Goal: Information Seeking & Learning: Learn about a topic

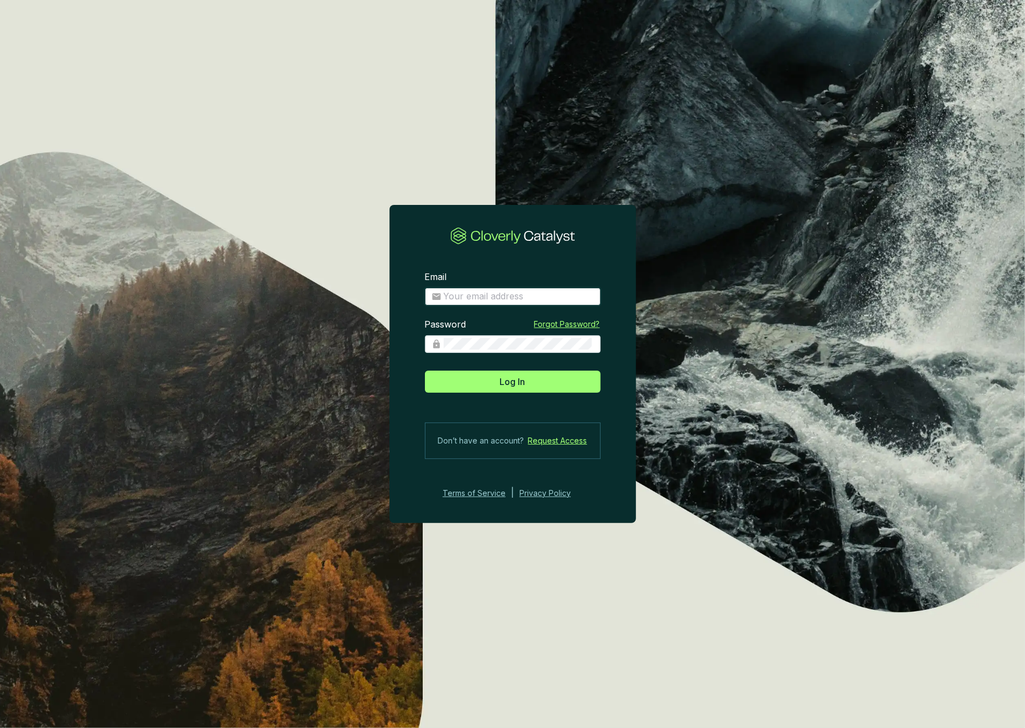
type input "[EMAIL_ADDRESS][DOMAIN_NAME]"
click at [517, 380] on span "Log In" at bounding box center [512, 381] width 25 height 13
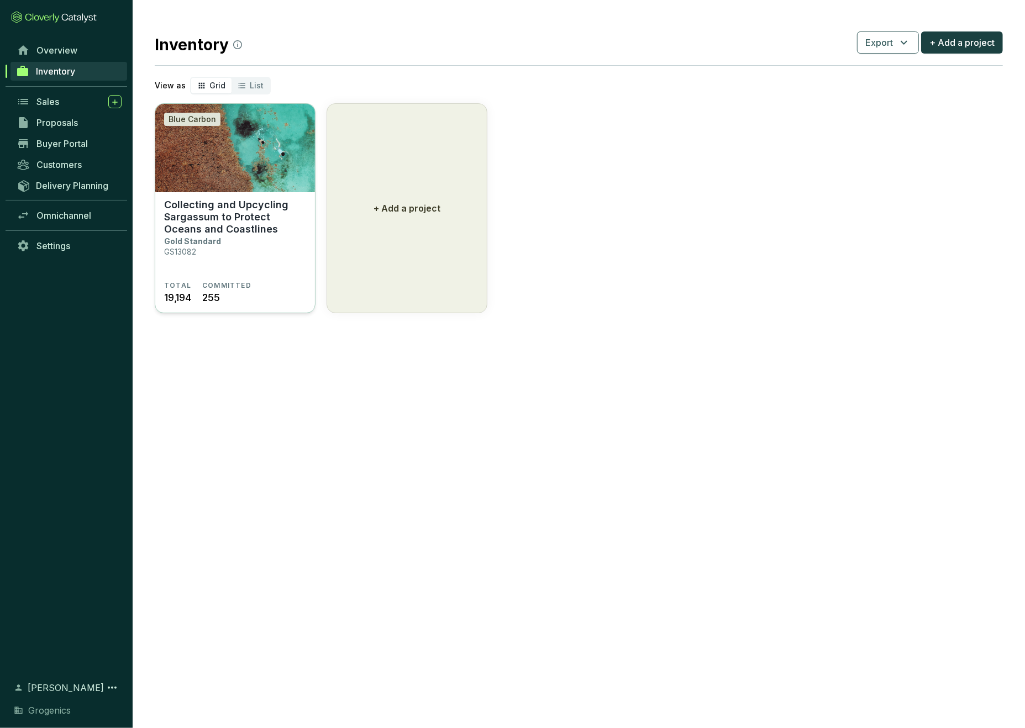
click at [253, 204] on p "Collecting and Upcycling Sargassum to Protect Oceans and Coastlines" at bounding box center [235, 217] width 142 height 36
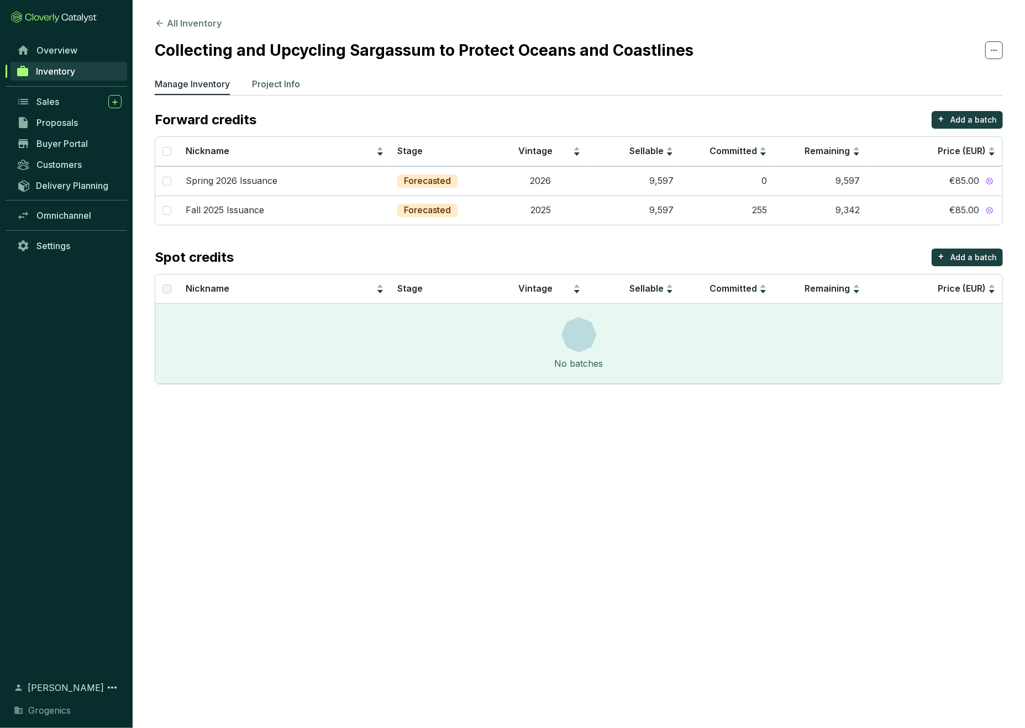
click at [285, 79] on p "Project Info" at bounding box center [276, 83] width 48 height 13
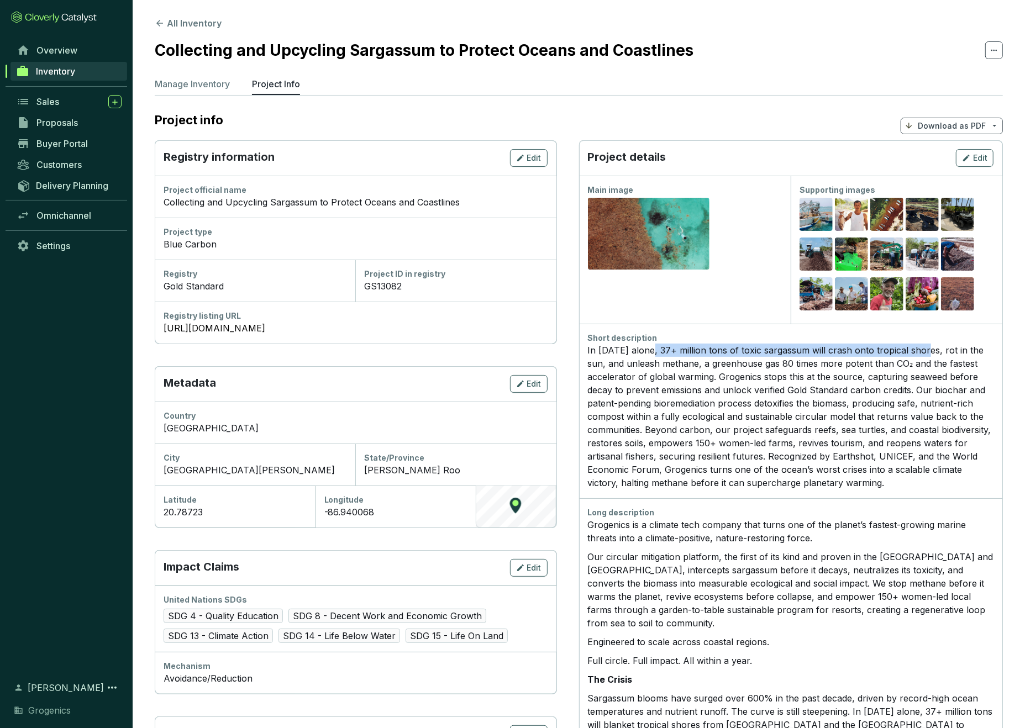
drag, startPoint x: 650, startPoint y: 349, endPoint x: 922, endPoint y: 349, distance: 271.9
click at [922, 349] on div "In 2025 alone, 37+ million tons of toxic sargassum will crash onto tropical sho…" at bounding box center [791, 417] width 406 height 146
click at [695, 355] on div "In 2025 alone, 37+ million tons of toxic sargassum will crash onto tropical sho…" at bounding box center [791, 417] width 406 height 146
drag, startPoint x: 650, startPoint y: 349, endPoint x: 715, endPoint y: 377, distance: 70.3
click at [715, 377] on div "In 2025 alone, 37+ million tons of toxic sargassum will crash onto tropical sho…" at bounding box center [791, 417] width 406 height 146
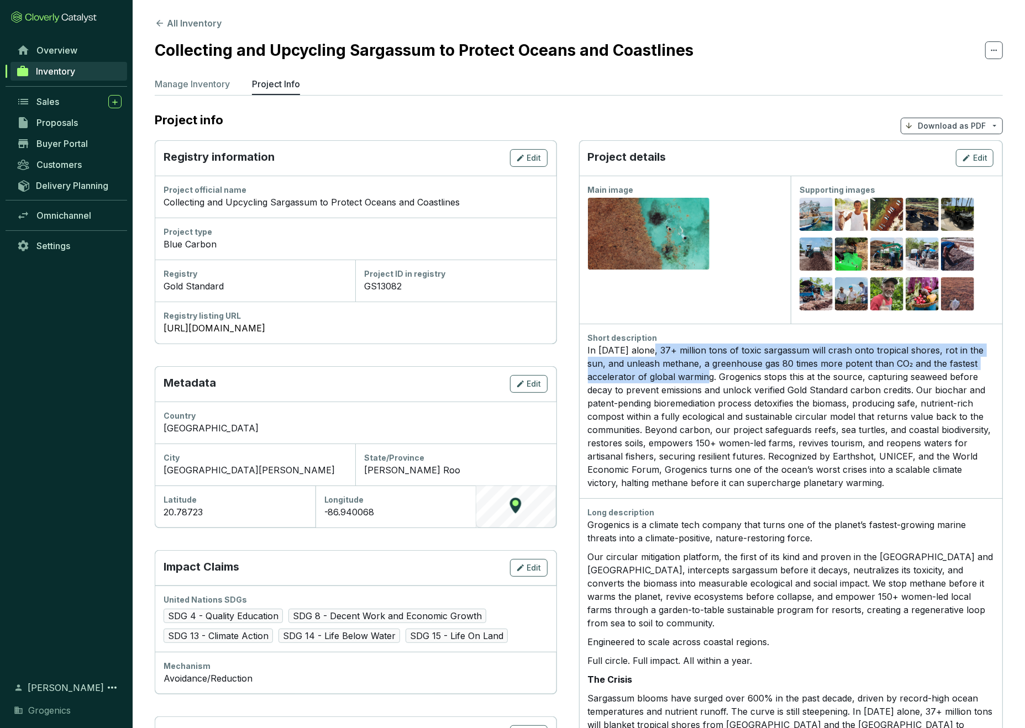
copy div "37+ million tons of toxic sargassum will crash onto tropical shores, rot in the…"
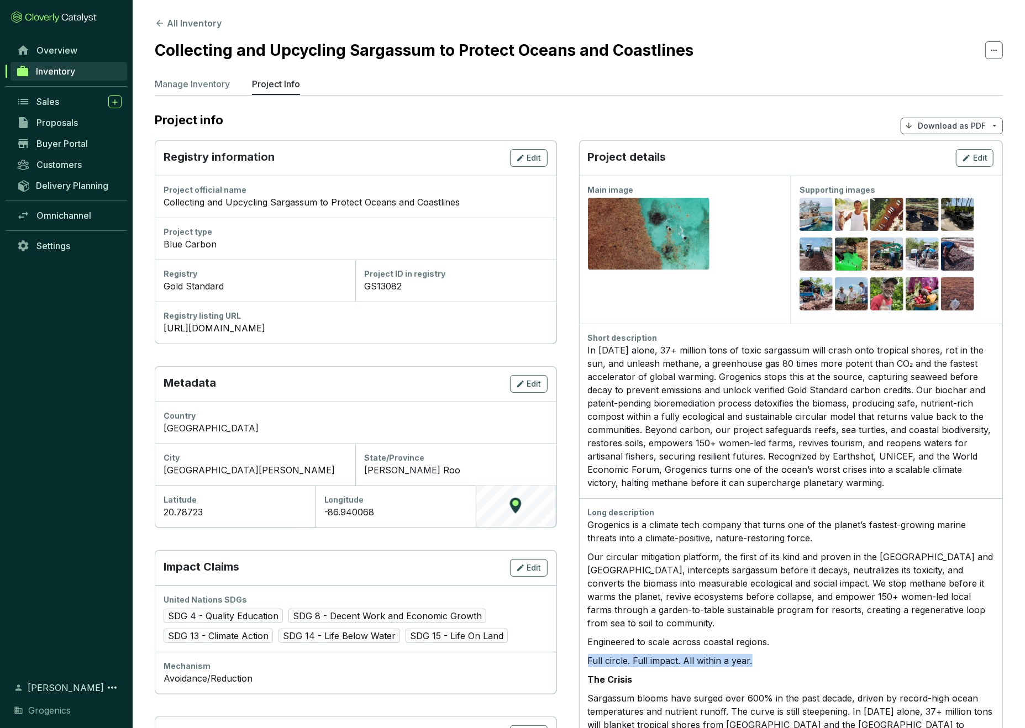
drag, startPoint x: 588, startPoint y: 642, endPoint x: 753, endPoint y: 642, distance: 164.7
click at [753, 654] on p "Full circle. Full impact. All within a year." at bounding box center [791, 660] width 406 height 13
copy p "Full circle. Full impact. All within a year."
